Goal: Task Accomplishment & Management: Use online tool/utility

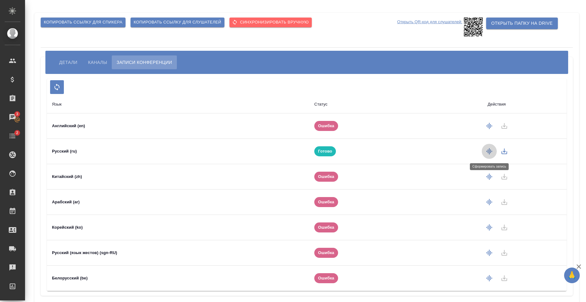
click at [486, 151] on icon "button" at bounding box center [489, 151] width 8 height 8
click at [488, 126] on icon "button" at bounding box center [489, 126] width 8 height 8
click at [491, 176] on icon "button" at bounding box center [489, 176] width 6 height 6
click at [488, 129] on icon "button" at bounding box center [489, 126] width 8 height 8
click at [486, 178] on icon "button" at bounding box center [489, 177] width 8 height 8
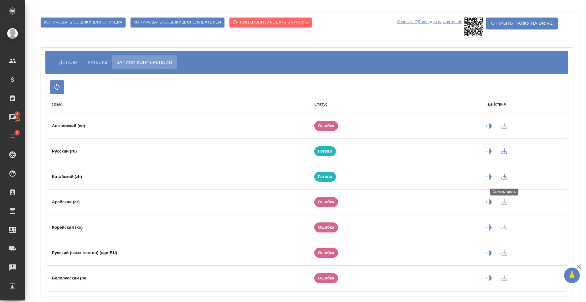
click at [503, 177] on icon "button" at bounding box center [504, 177] width 8 height 8
click at [366, 76] on div "Язык Статус Действия Английский (en) Ошибка Русский (ru) Готово Китайский (zh) …" at bounding box center [307, 185] width 532 height 222
click at [309, 64] on div "Детали Каналы Записи конференции" at bounding box center [308, 62] width 510 height 14
click at [94, 65] on span "Каналы" at bounding box center [97, 63] width 19 height 8
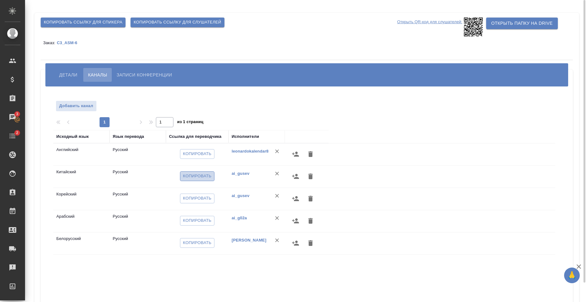
click at [184, 174] on span "Копировать" at bounding box center [197, 175] width 28 height 7
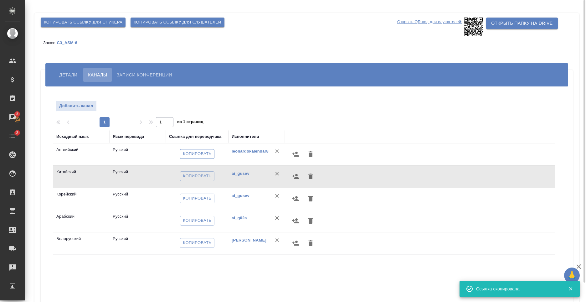
click at [196, 155] on span "Копировать" at bounding box center [197, 153] width 28 height 7
